Goal: Task Accomplishment & Management: Manage account settings

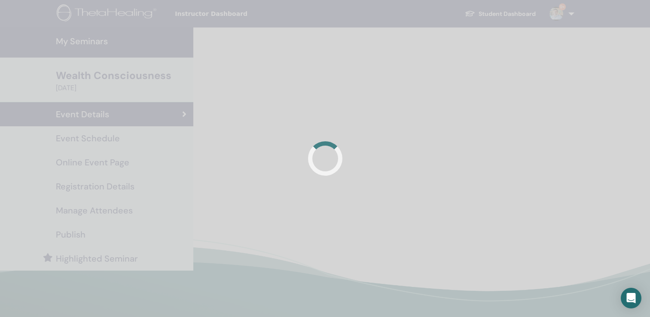
scroll to position [43, 0]
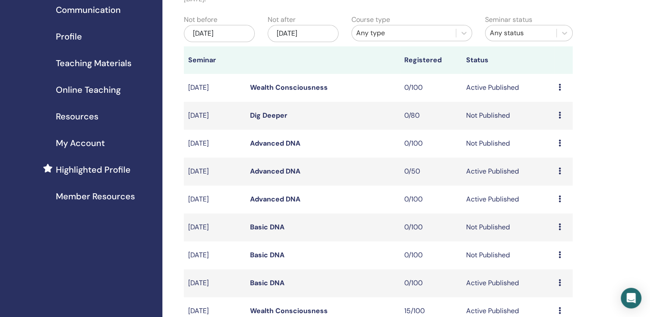
scroll to position [213, 0]
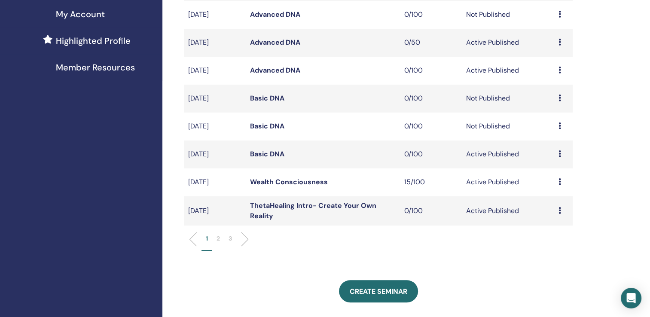
click at [218, 241] on p "2" at bounding box center [218, 238] width 3 height 9
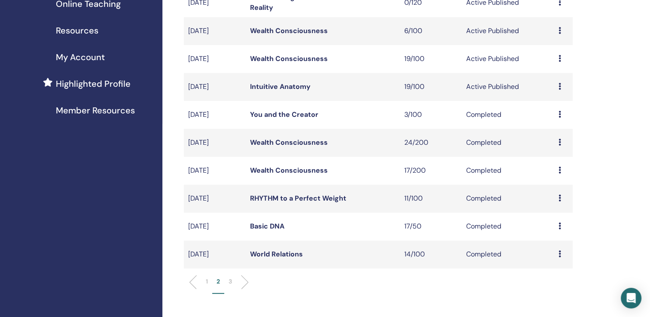
scroll to position [127, 0]
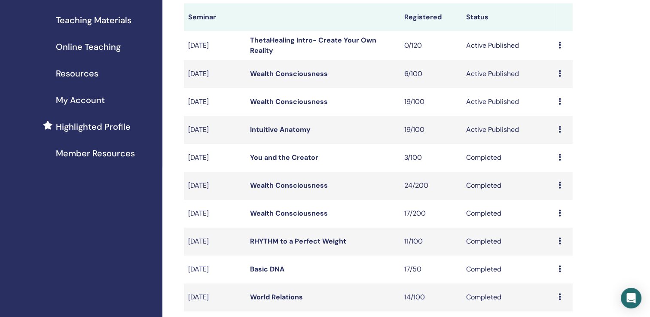
click at [303, 103] on link "Wealth Consciousness" at bounding box center [289, 101] width 78 height 9
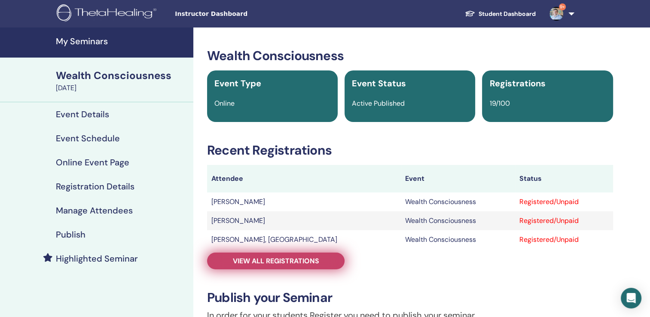
click at [254, 264] on span "View all registrations" at bounding box center [276, 261] width 86 height 9
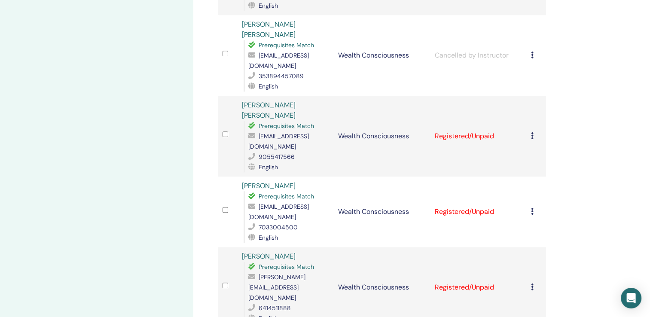
scroll to position [945, 0]
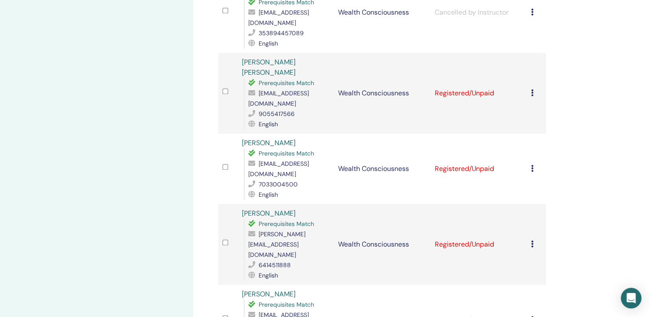
click at [266, 290] on link "[PERSON_NAME]" at bounding box center [269, 294] width 54 height 9
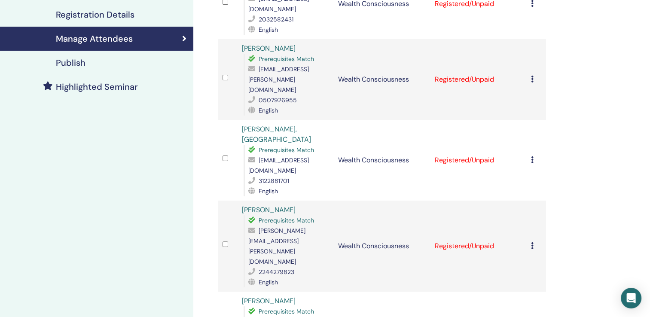
scroll to position [0, 0]
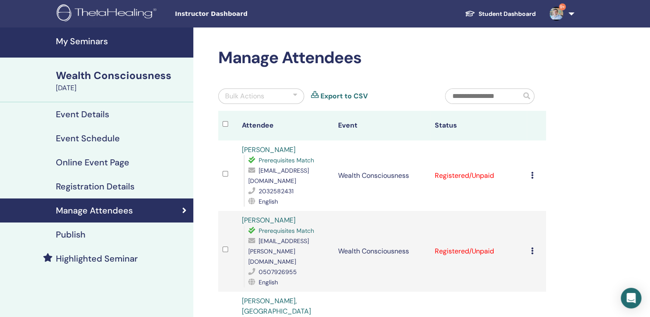
click at [83, 235] on h4 "Publish" at bounding box center [71, 234] width 30 height 10
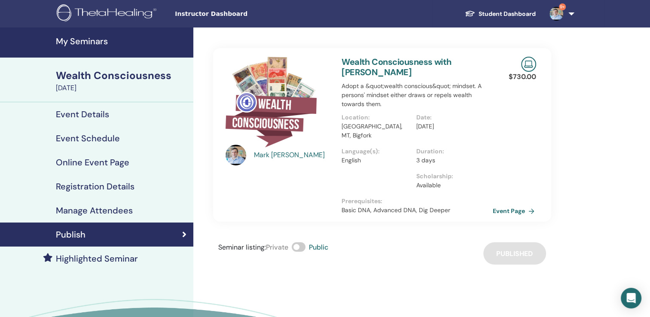
click at [502, 205] on link "Event Page" at bounding box center [515, 211] width 45 height 13
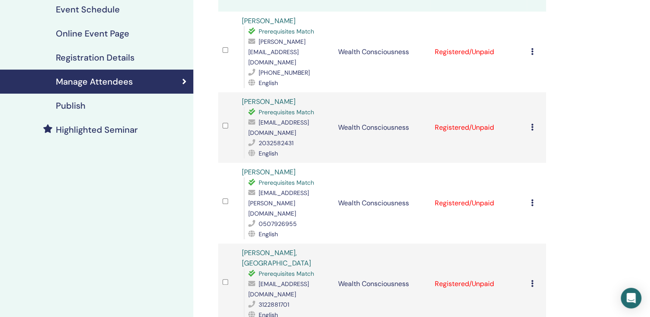
scroll to position [43, 0]
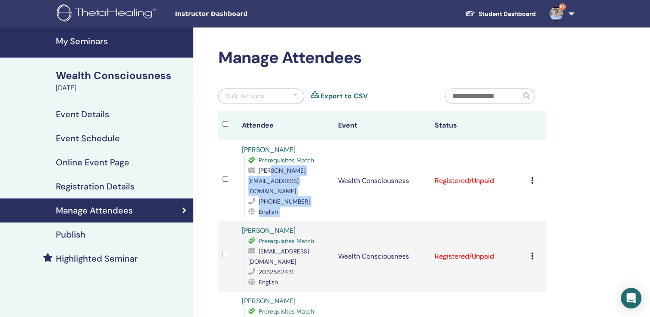
drag, startPoint x: 336, startPoint y: 182, endPoint x: 258, endPoint y: 182, distance: 78.6
click at [258, 182] on tr "[PERSON_NAME] Prerequisites Match [PERSON_NAME][EMAIL_ADDRESS][DOMAIN_NAME] [PH…" at bounding box center [382, 181] width 328 height 81
drag, startPoint x: 258, startPoint y: 182, endPoint x: 370, endPoint y: 209, distance: 115.7
click at [370, 209] on td "Wealth Consciousness" at bounding box center [382, 181] width 96 height 81
drag, startPoint x: 304, startPoint y: 190, endPoint x: 258, endPoint y: 191, distance: 46.4
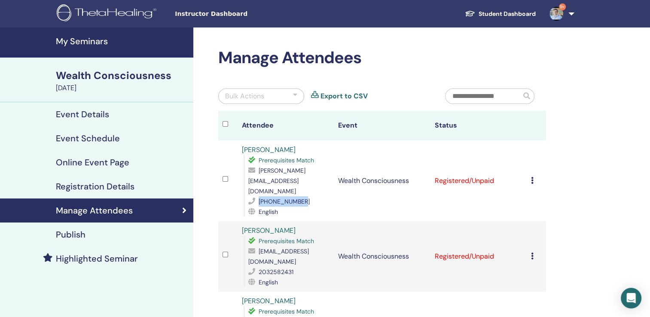
click at [258, 196] on div "[PHONE_NUMBER]" at bounding box center [288, 201] width 81 height 10
copy div "[PHONE_NUMBER]"
drag, startPoint x: 284, startPoint y: 150, endPoint x: 240, endPoint y: 151, distance: 44.3
click at [240, 151] on td "[PERSON_NAME] Prerequisites Match [PERSON_NAME][EMAIL_ADDRESS][DOMAIN_NAME] [PH…" at bounding box center [286, 181] width 96 height 81
copy link "[PERSON_NAME]"
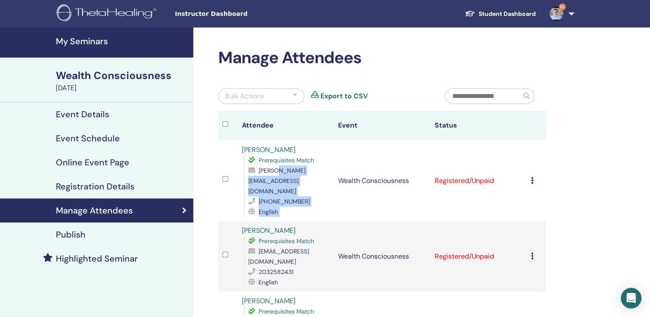
drag, startPoint x: 335, startPoint y: 181, endPoint x: 266, endPoint y: 183, distance: 68.8
click at [266, 183] on tr "[PERSON_NAME] Prerequisites Match [PERSON_NAME][EMAIL_ADDRESS][DOMAIN_NAME] [PH…" at bounding box center [382, 181] width 328 height 81
drag, startPoint x: 266, startPoint y: 183, endPoint x: 394, endPoint y: 215, distance: 131.2
click at [394, 221] on td "Wealth Consciousness" at bounding box center [382, 256] width 96 height 70
drag, startPoint x: 394, startPoint y: 215, endPoint x: 282, endPoint y: 182, distance: 116.1
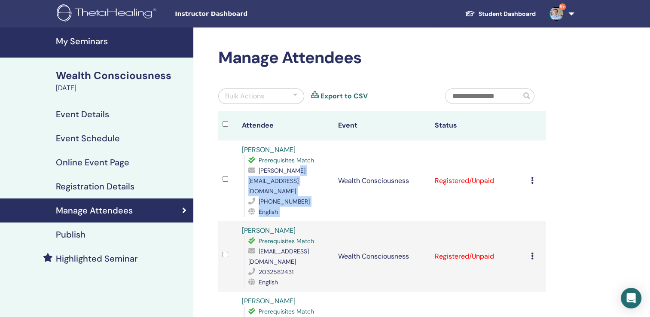
click at [282, 182] on tr "[PERSON_NAME] Prerequisites Match [PERSON_NAME][EMAIL_ADDRESS][DOMAIN_NAME] [PH…" at bounding box center [382, 181] width 328 height 81
drag, startPoint x: 282, startPoint y: 182, endPoint x: 285, endPoint y: 204, distance: 22.1
click at [347, 221] on td "Wealth Consciousness" at bounding box center [382, 256] width 96 height 70
drag, startPoint x: 247, startPoint y: 182, endPoint x: 333, endPoint y: 183, distance: 86.8
click at [330, 183] on div "Prerequisites Match [PERSON_NAME][EMAIL_ADDRESS][DOMAIN_NAME] [PHONE_NUMBER] En…" at bounding box center [287, 186] width 86 height 62
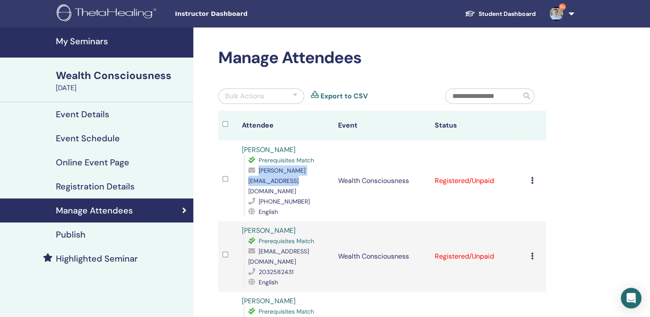
copy span "[PERSON_NAME][EMAIL_ADDRESS][DOMAIN_NAME]"
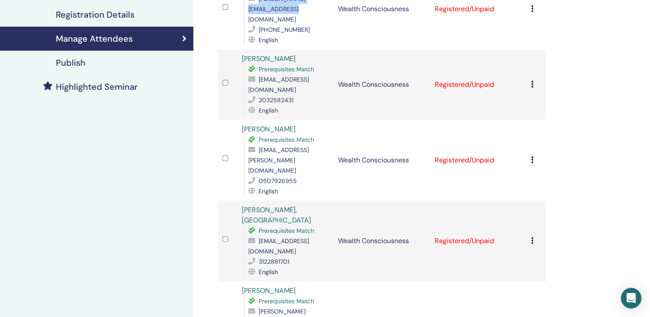
scroll to position [86, 0]
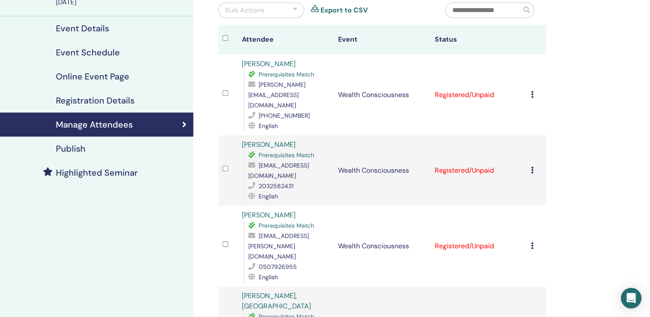
click at [352, 96] on td "Wealth Consciousness" at bounding box center [382, 95] width 96 height 81
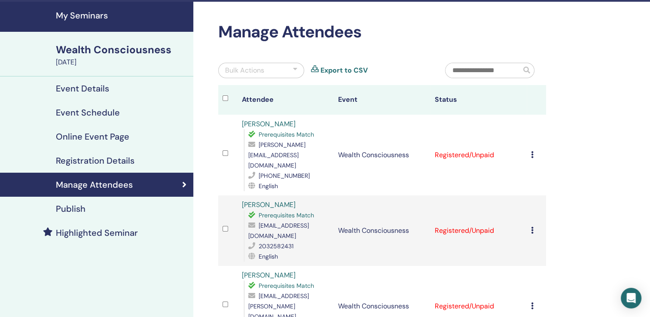
scroll to position [0, 0]
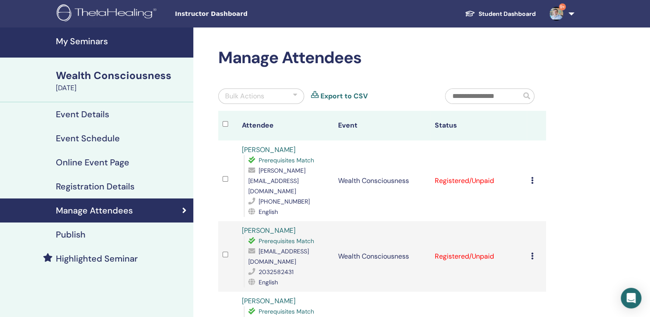
click at [530, 97] on span at bounding box center [526, 95] width 7 height 7
click at [352, 97] on link "Export to CSV" at bounding box center [344, 96] width 47 height 10
